Goal: Transaction & Acquisition: Purchase product/service

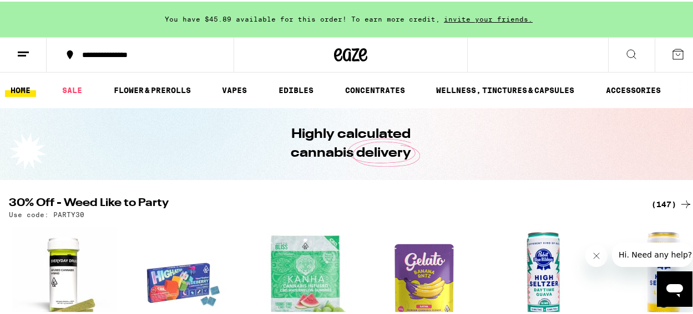
click at [669, 203] on div "(147)" at bounding box center [671, 202] width 41 height 13
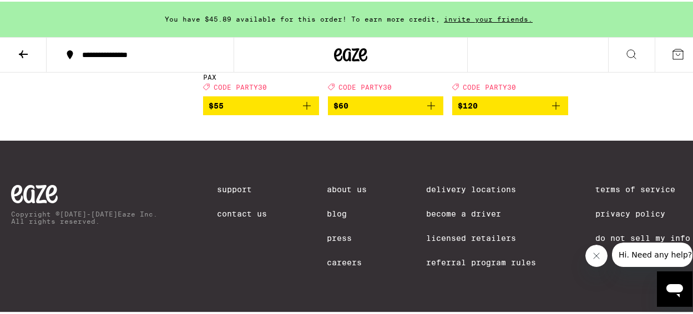
scroll to position [8087, 0]
